Goal: Task Accomplishment & Management: Use online tool/utility

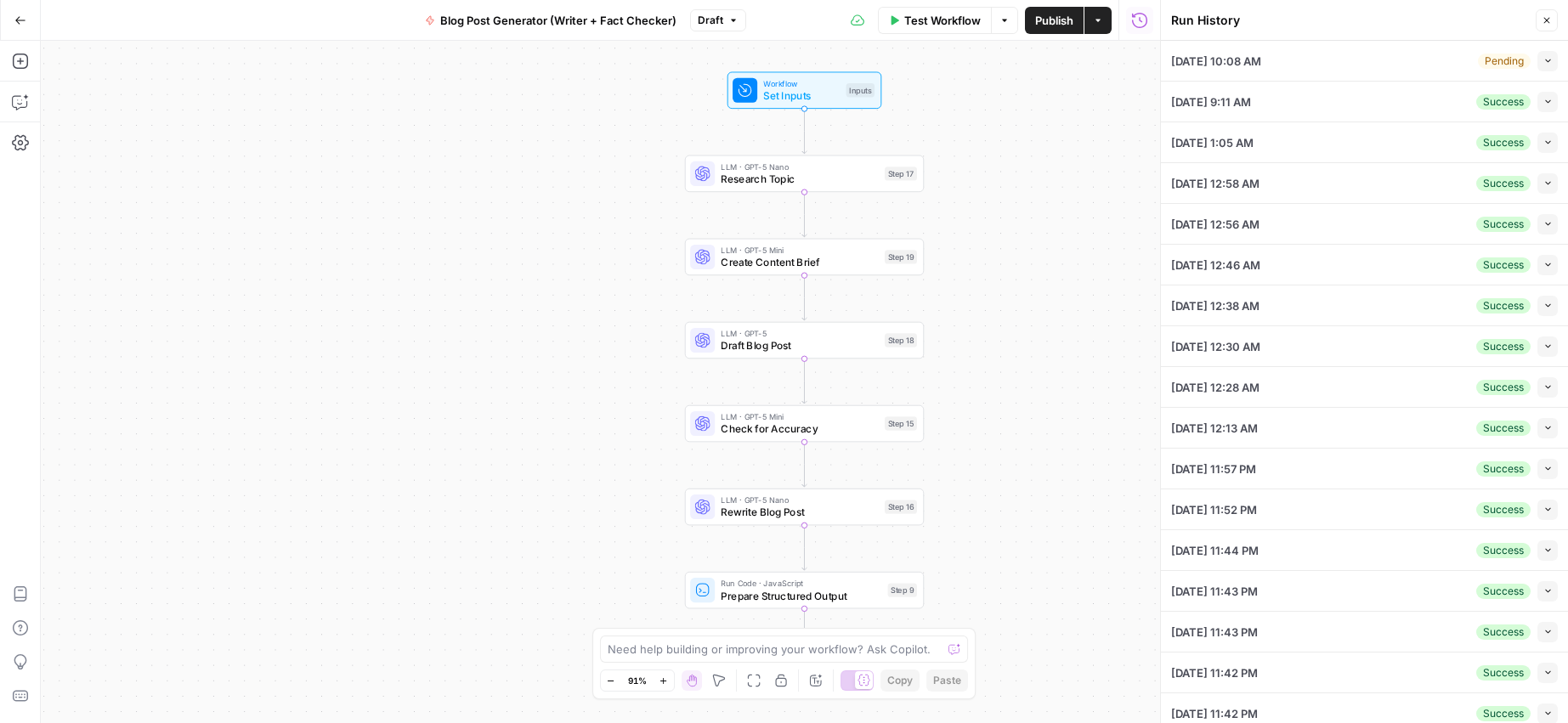
click at [1547, 17] on icon "button" at bounding box center [1546, 20] width 10 height 10
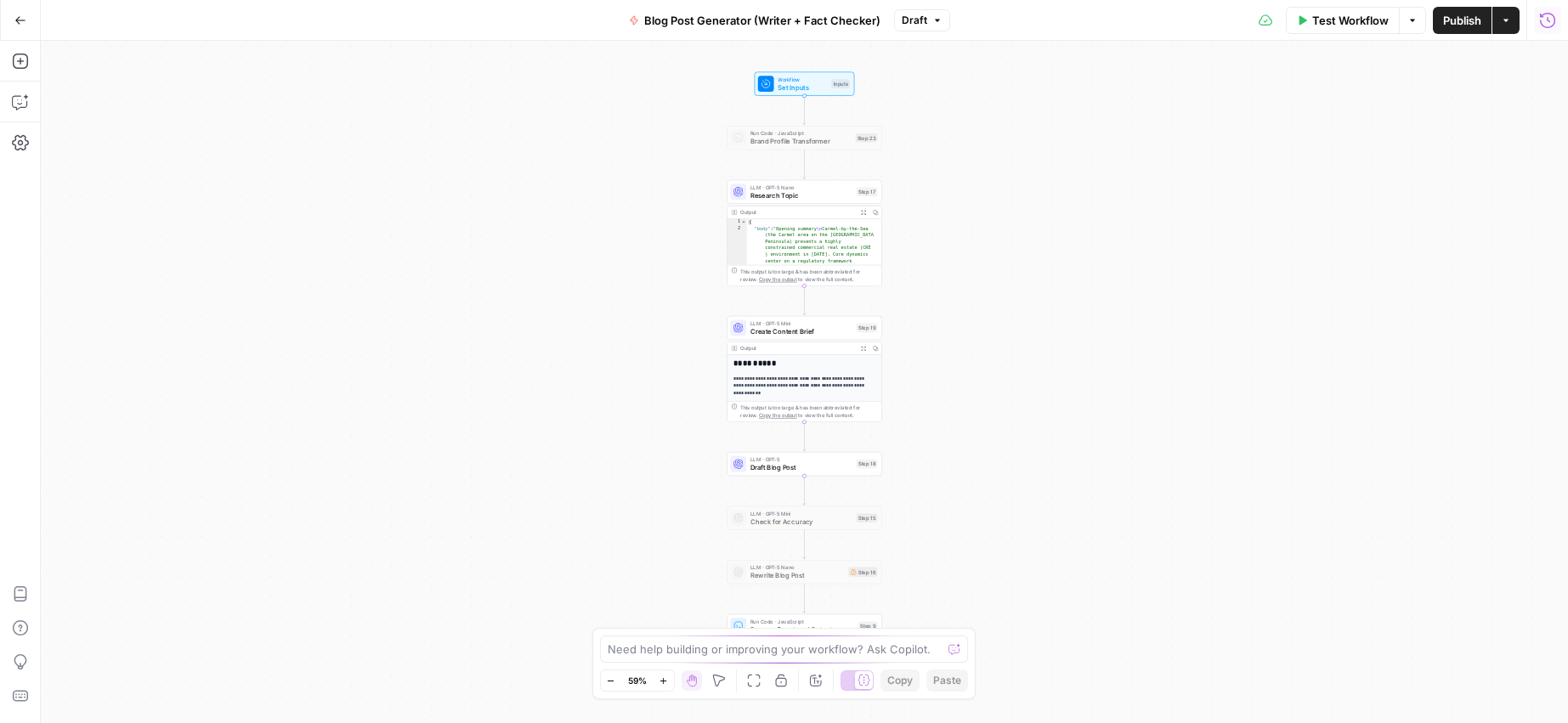
click at [1541, 25] on icon "button" at bounding box center [1547, 19] width 16 height 16
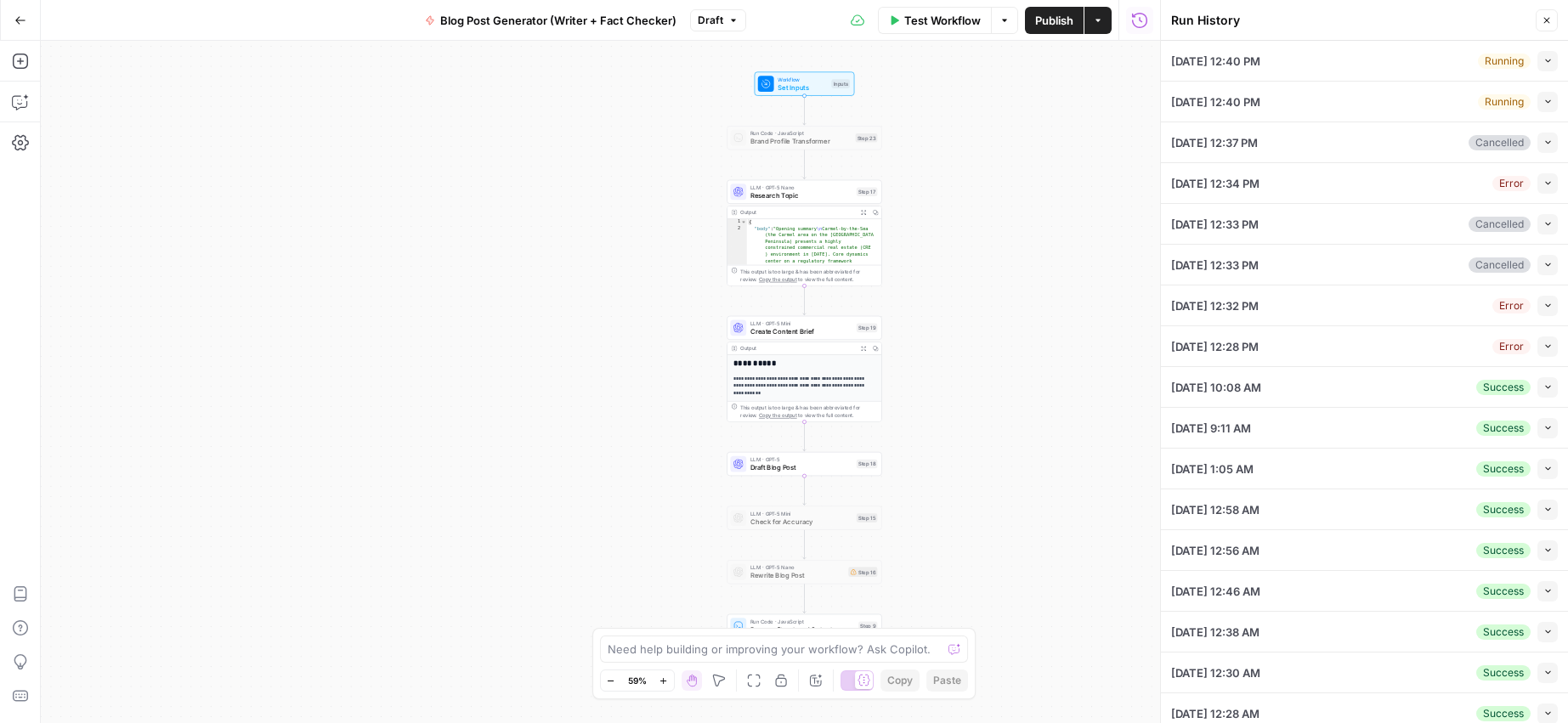
click at [1543, 390] on icon "button" at bounding box center [1548, 387] width 9 height 9
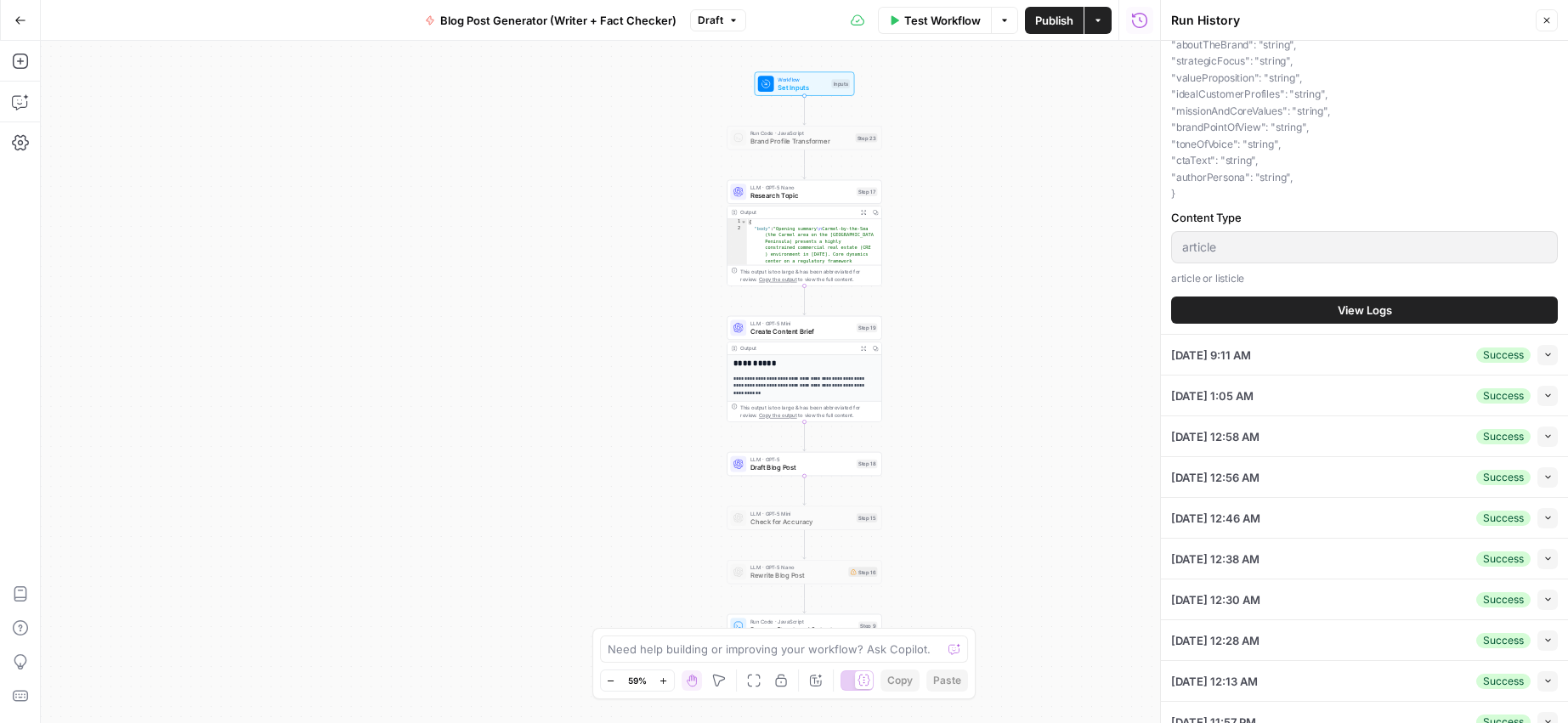
scroll to position [1095, 0]
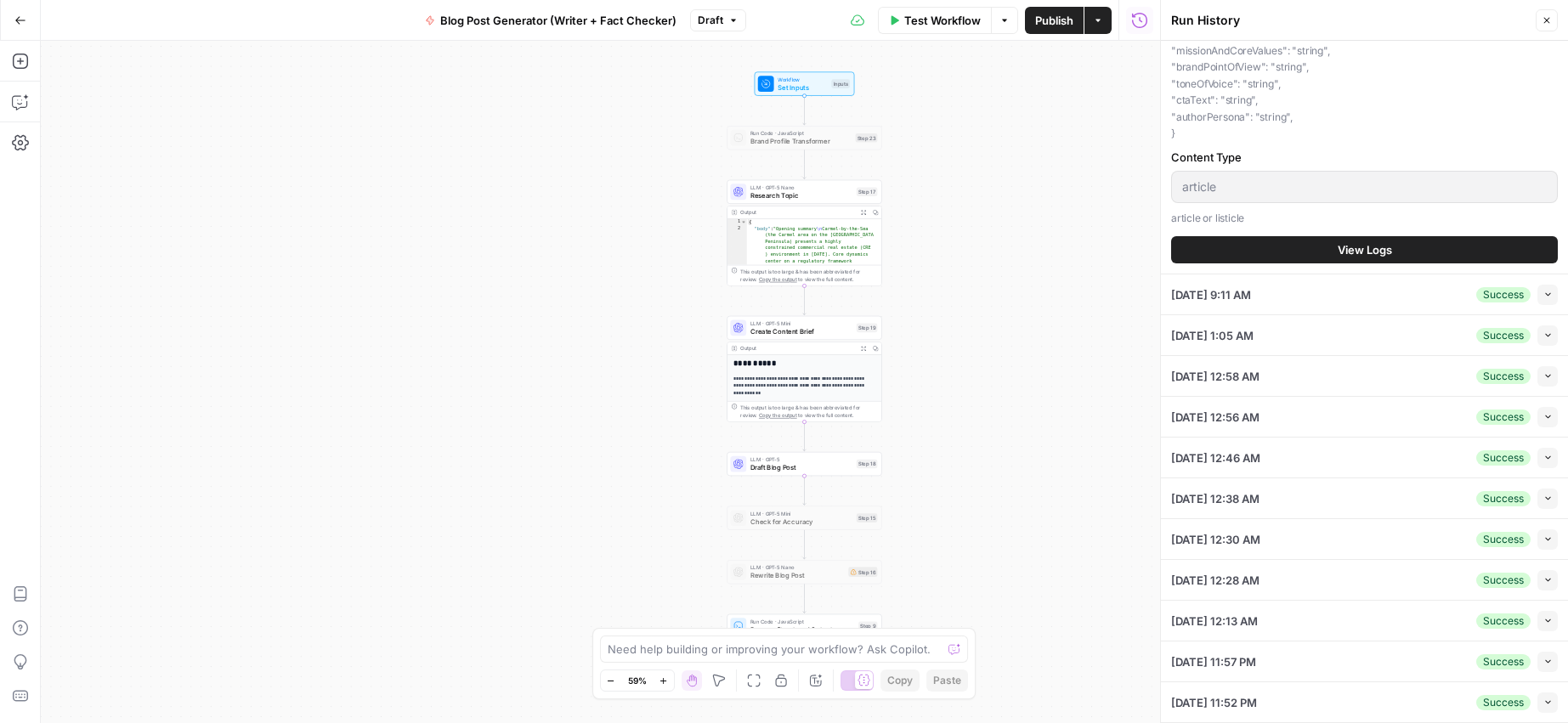
click at [1253, 246] on button "View Logs" at bounding box center [1365, 250] width 387 height 27
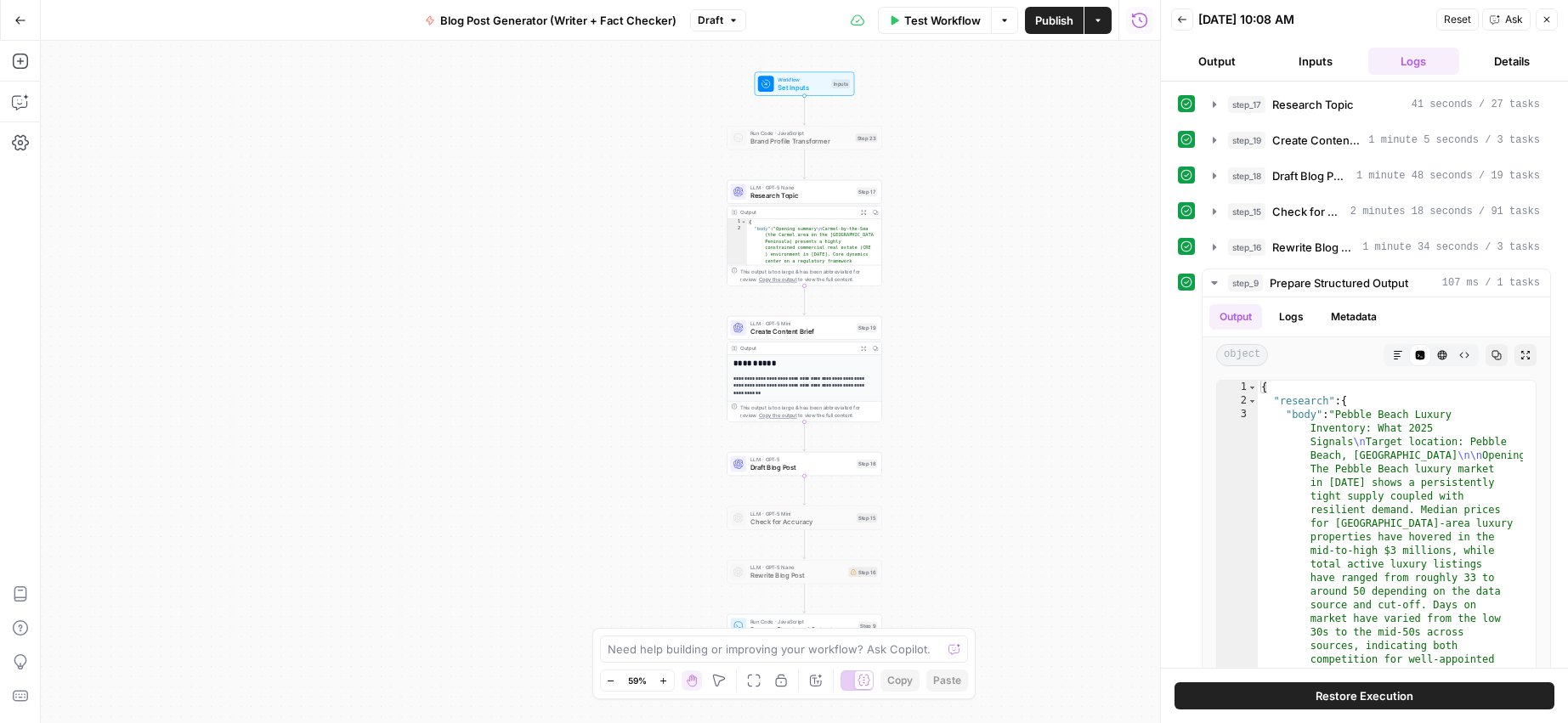
click at [1547, 18] on icon "button" at bounding box center [1547, 20] width 5 height 5
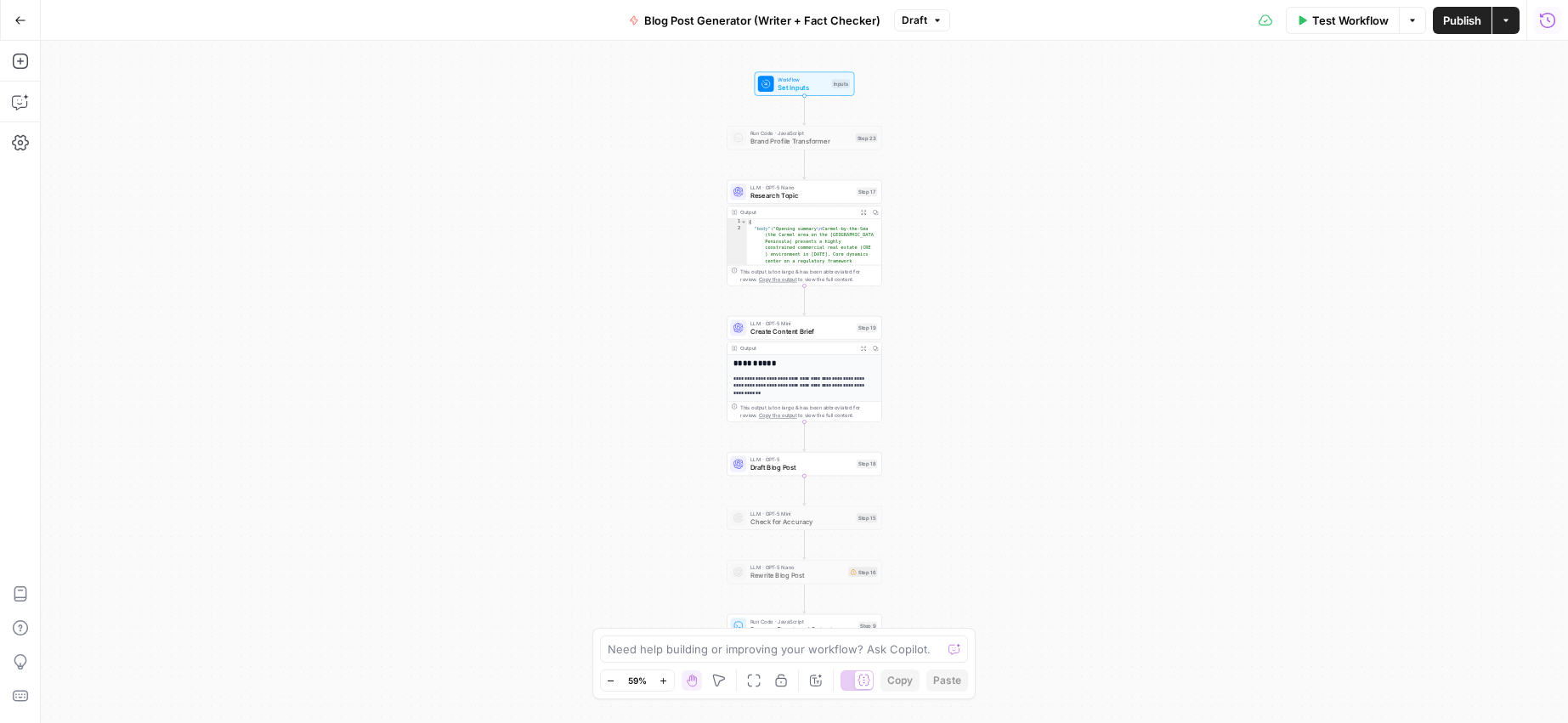
click at [1548, 21] on icon "button" at bounding box center [1547, 20] width 17 height 17
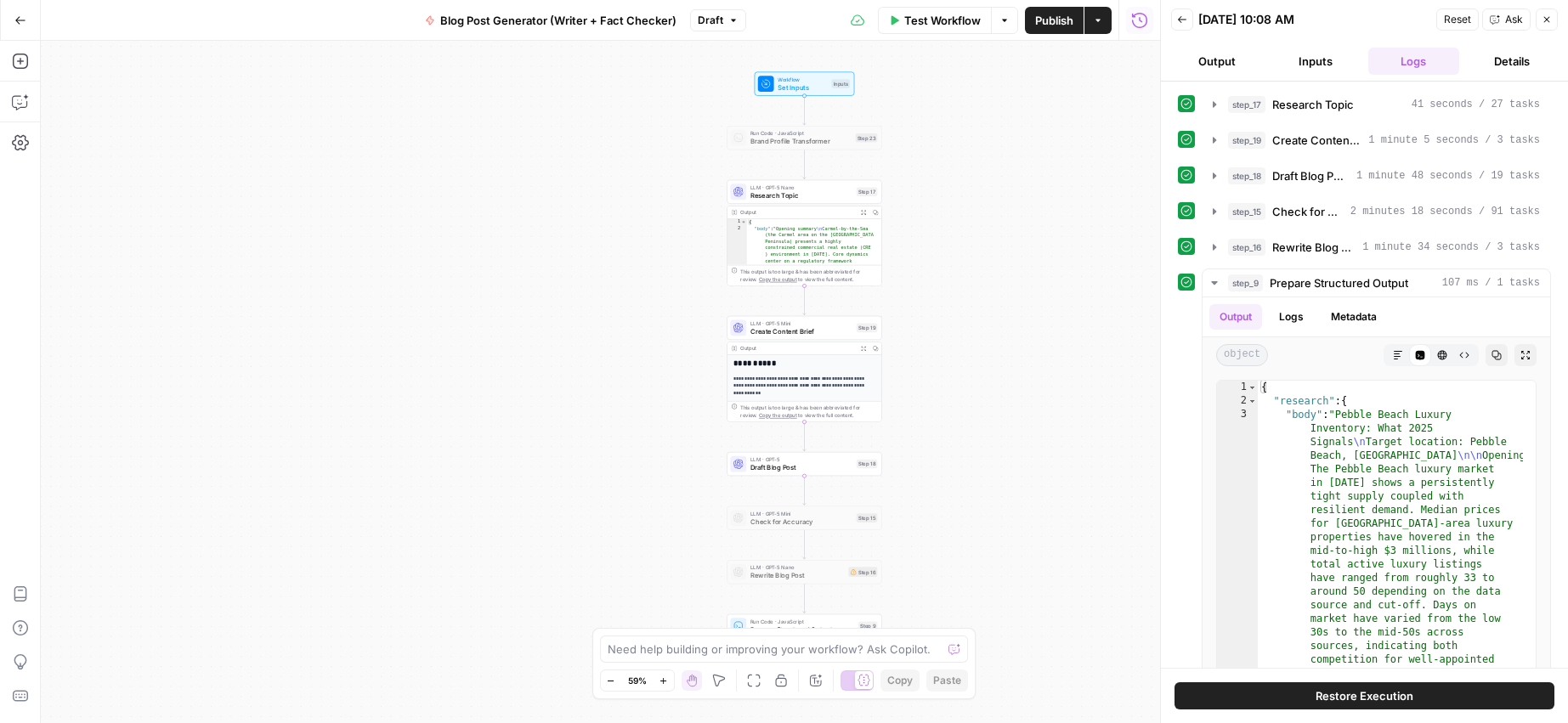
click at [1174, 27] on button "Back" at bounding box center [1182, 19] width 22 height 22
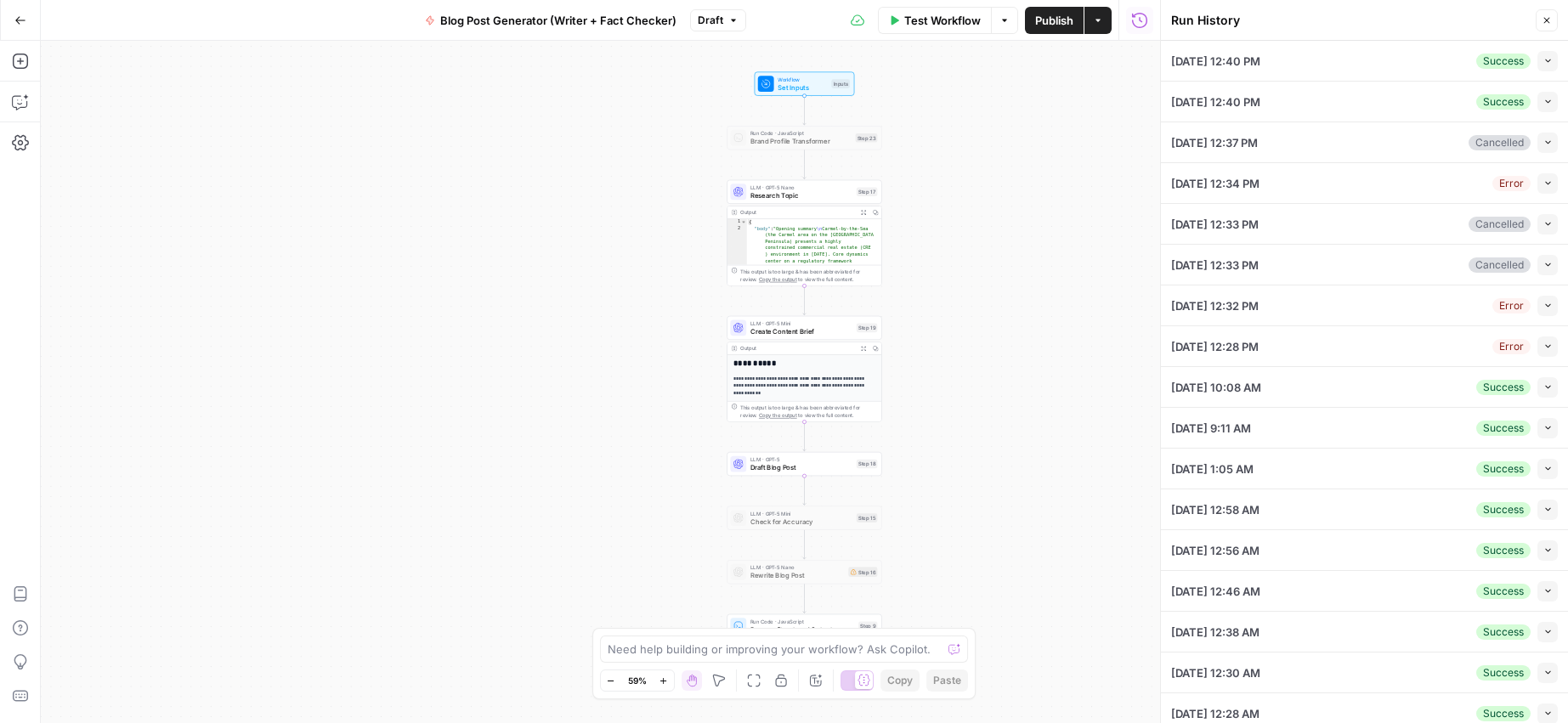
click at [1542, 60] on button "Collapse" at bounding box center [1547, 61] width 20 height 20
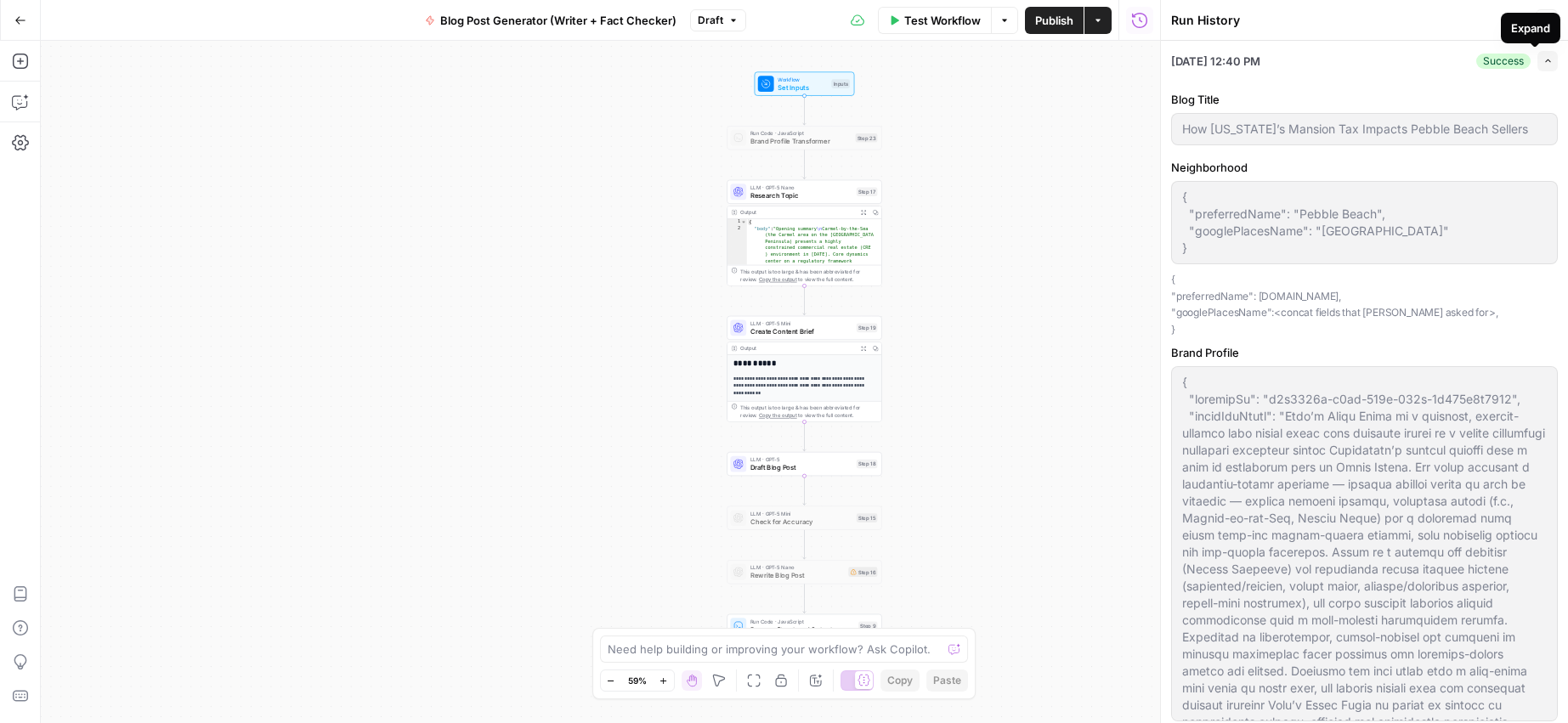
click at [1543, 60] on icon "button" at bounding box center [1548, 60] width 9 height 9
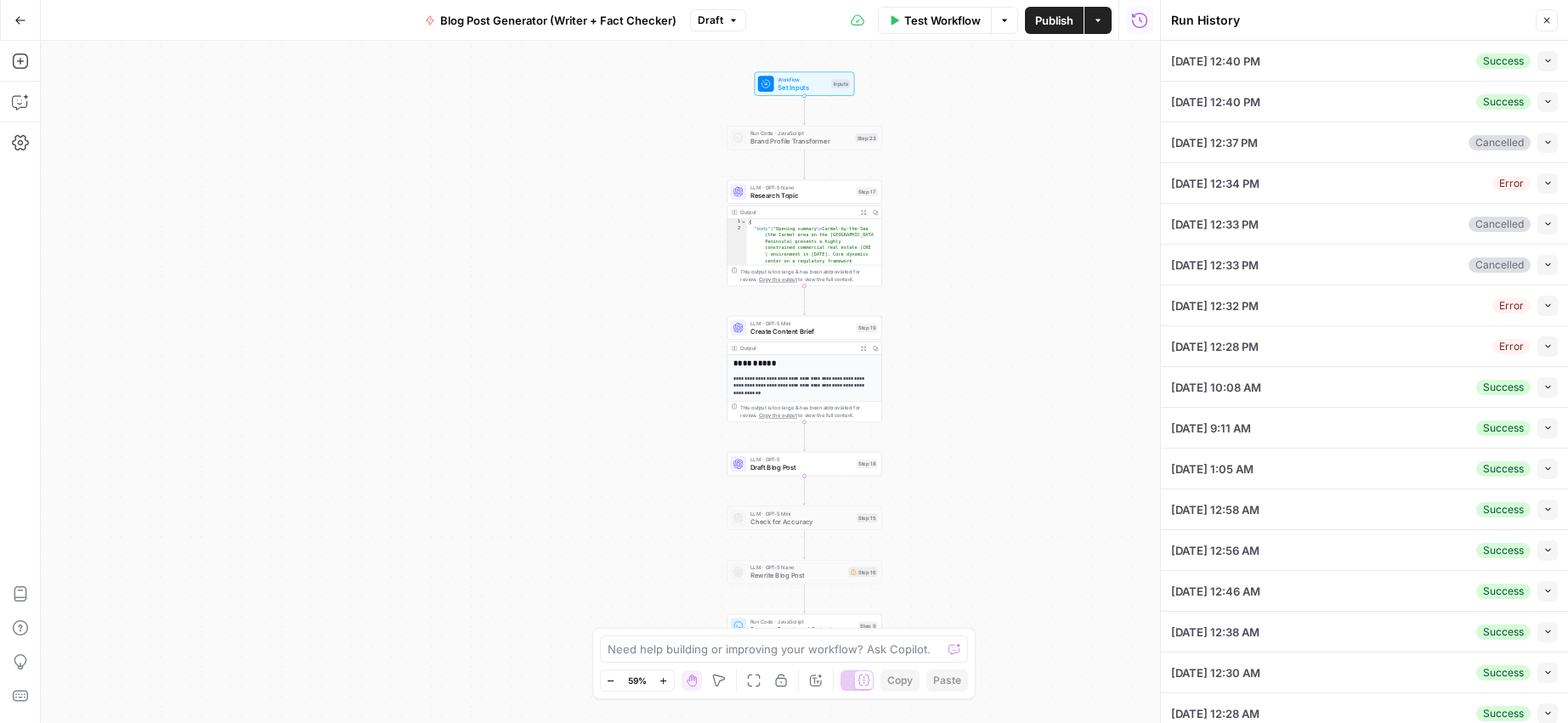
click at [1545, 101] on icon "button" at bounding box center [1548, 102] width 5 height 4
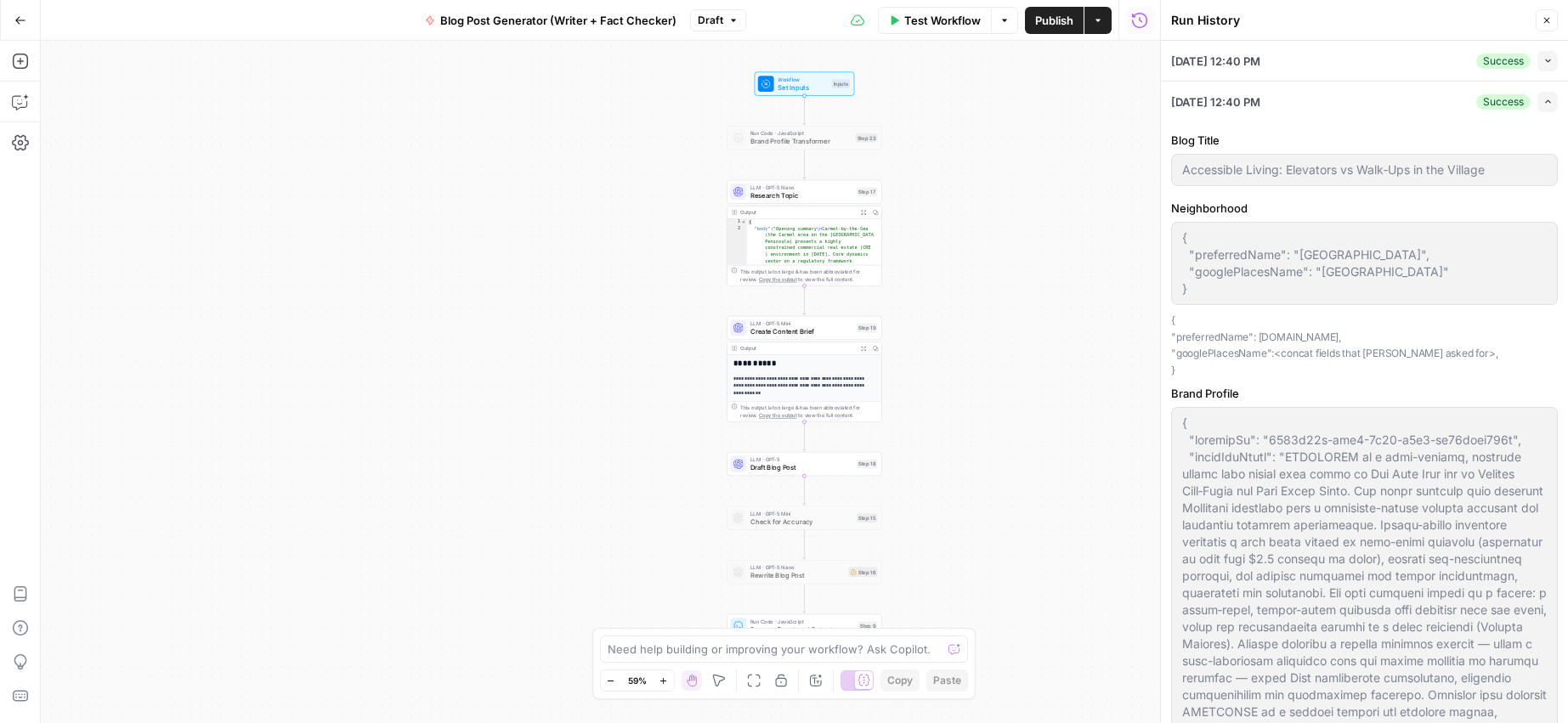
click at [1537, 54] on button "Collapse" at bounding box center [1547, 61] width 20 height 20
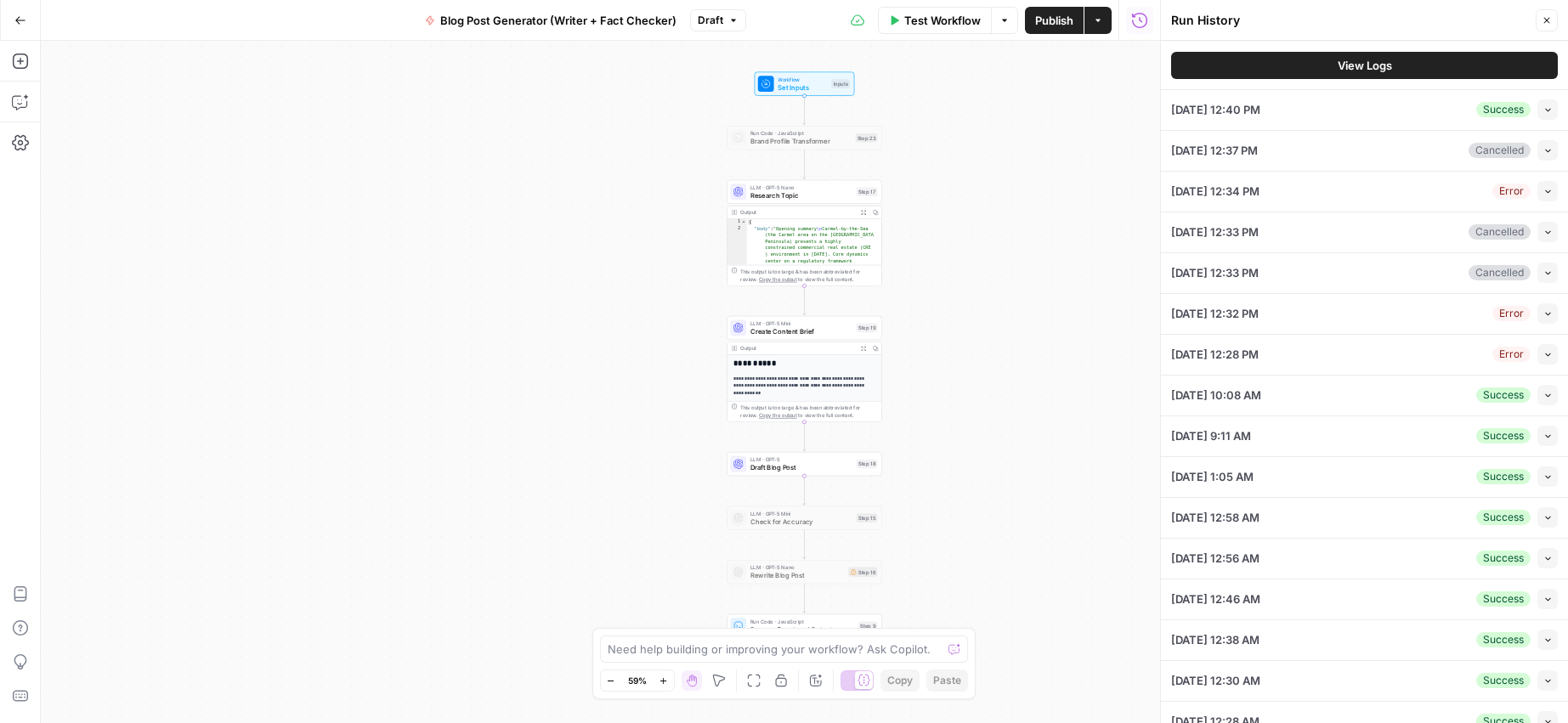
scroll to position [870, 0]
click at [1302, 72] on button "View Logs" at bounding box center [1365, 66] width 387 height 27
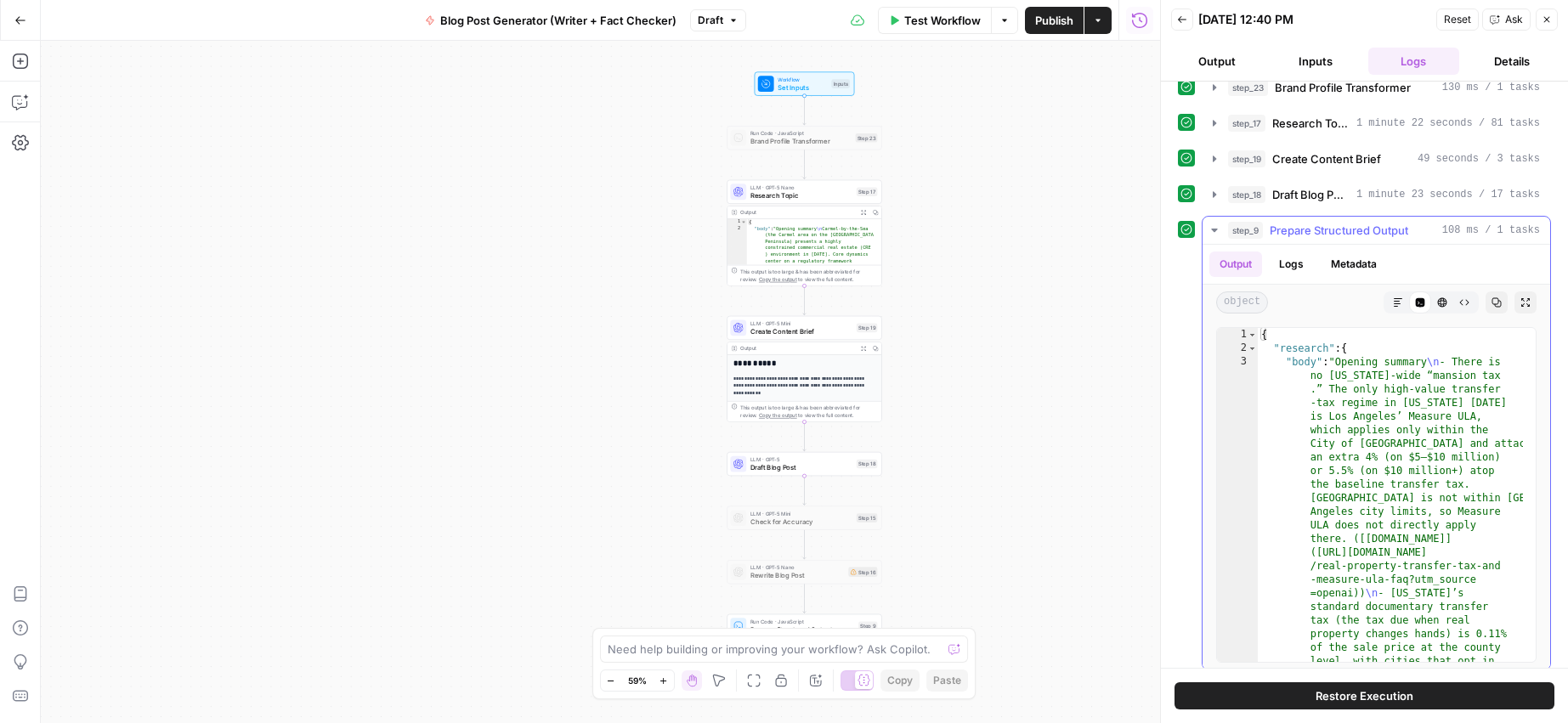
scroll to position [28, 0]
